Goal: Find specific page/section: Find specific page/section

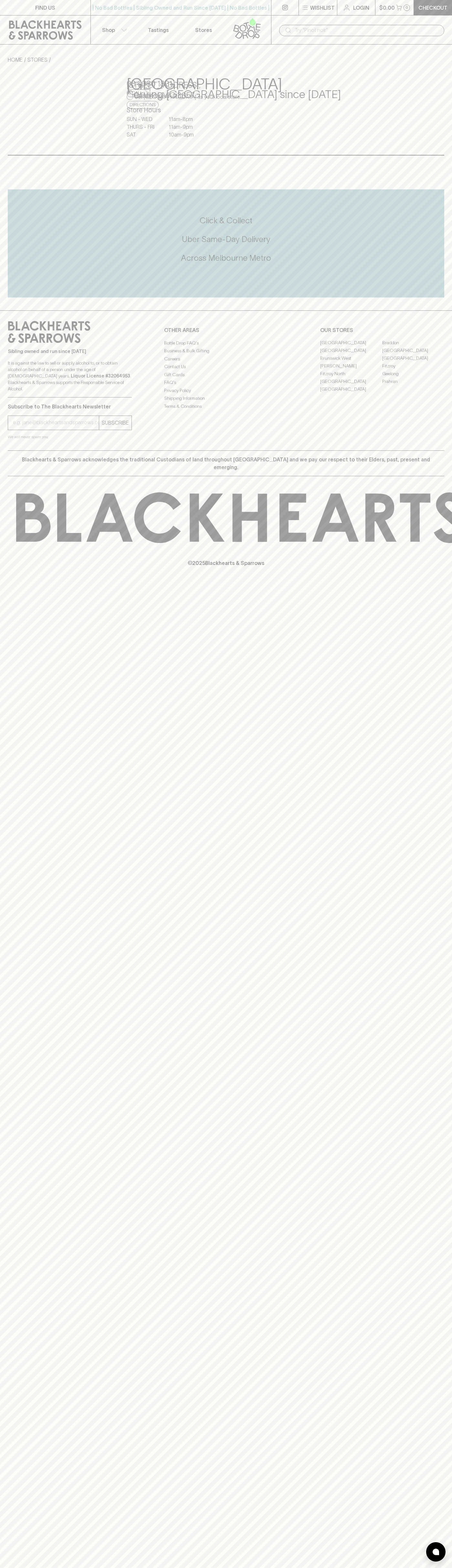
click at [330, 16] on div "​" at bounding box center [361, 30] width 181 height 29
click at [440, 716] on div "FIND US | No Bad Bottles | Sibling Owned and Run Since [DATE] | No Bad Bottles …" at bounding box center [226, 784] width 452 height 1568
click at [381, 1567] on html "FIND US | No Bad Bottles | Sibling Owned and Run Since [DATE] | No Bad Bottles …" at bounding box center [226, 784] width 452 height 1568
click at [9, 1296] on div "FIND US | No Bad Bottles | Sibling Owned and Run Since [DATE] | No Bad Bottles …" at bounding box center [226, 784] width 452 height 1568
